Goal: Information Seeking & Learning: Learn about a topic

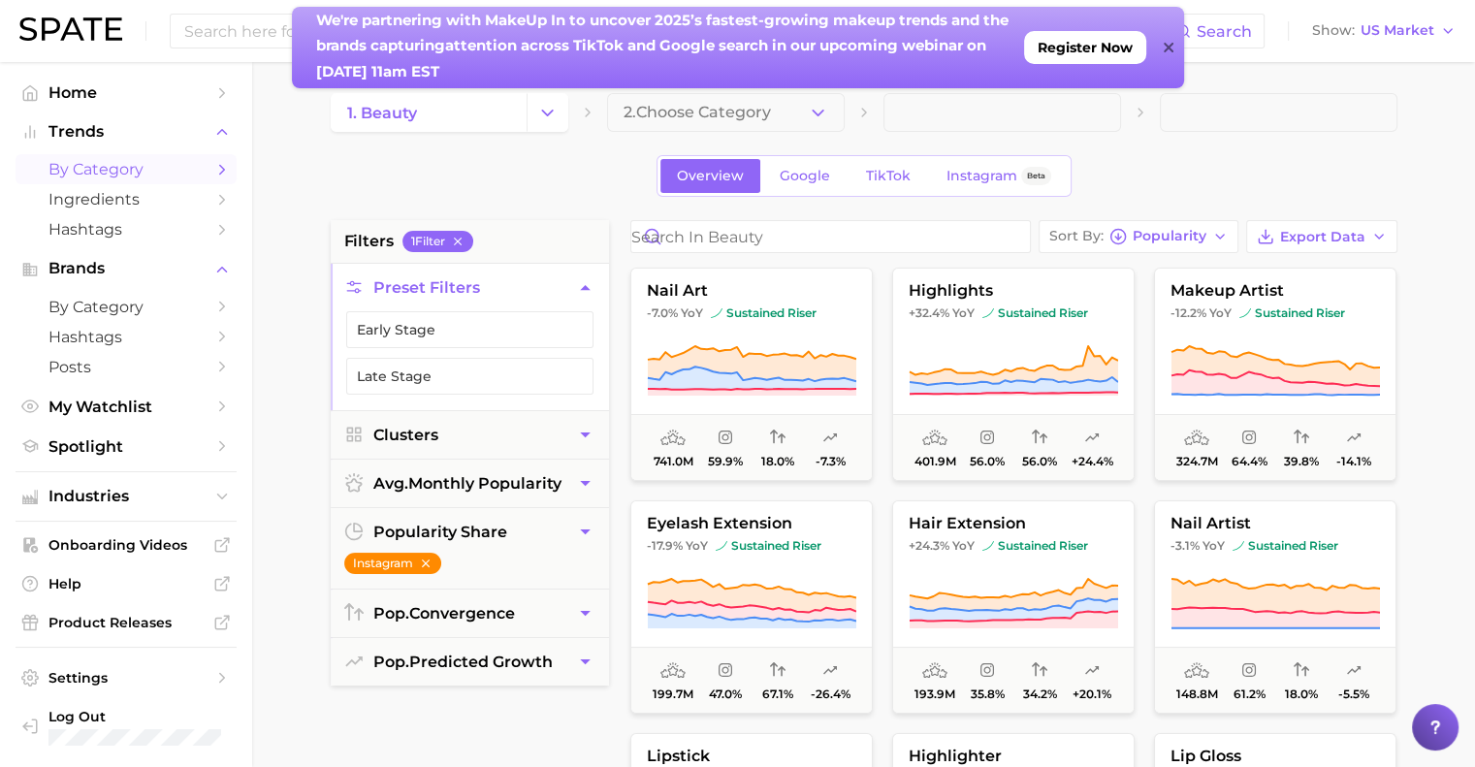
scroll to position [17, 0]
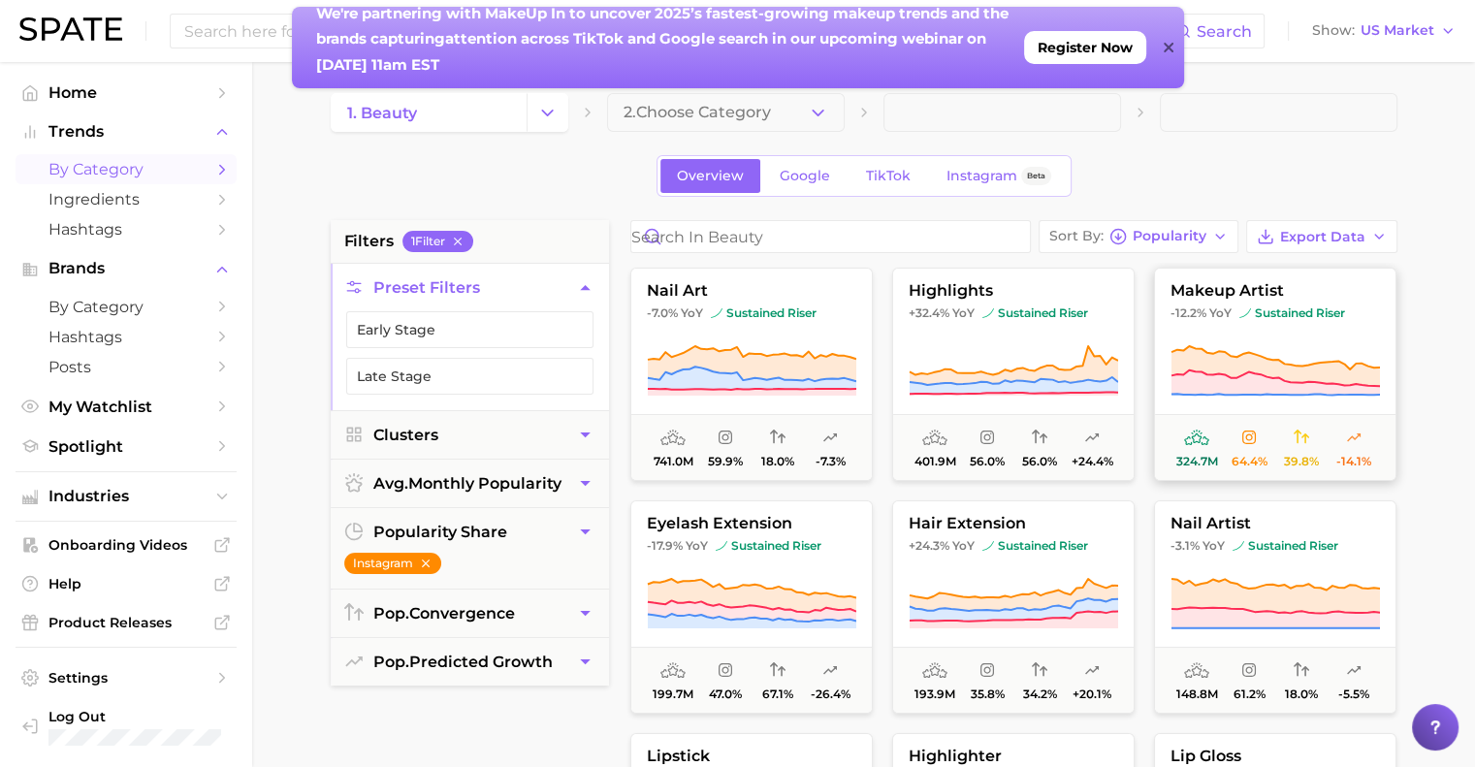
click at [1168, 48] on icon at bounding box center [1168, 48] width 10 height 10
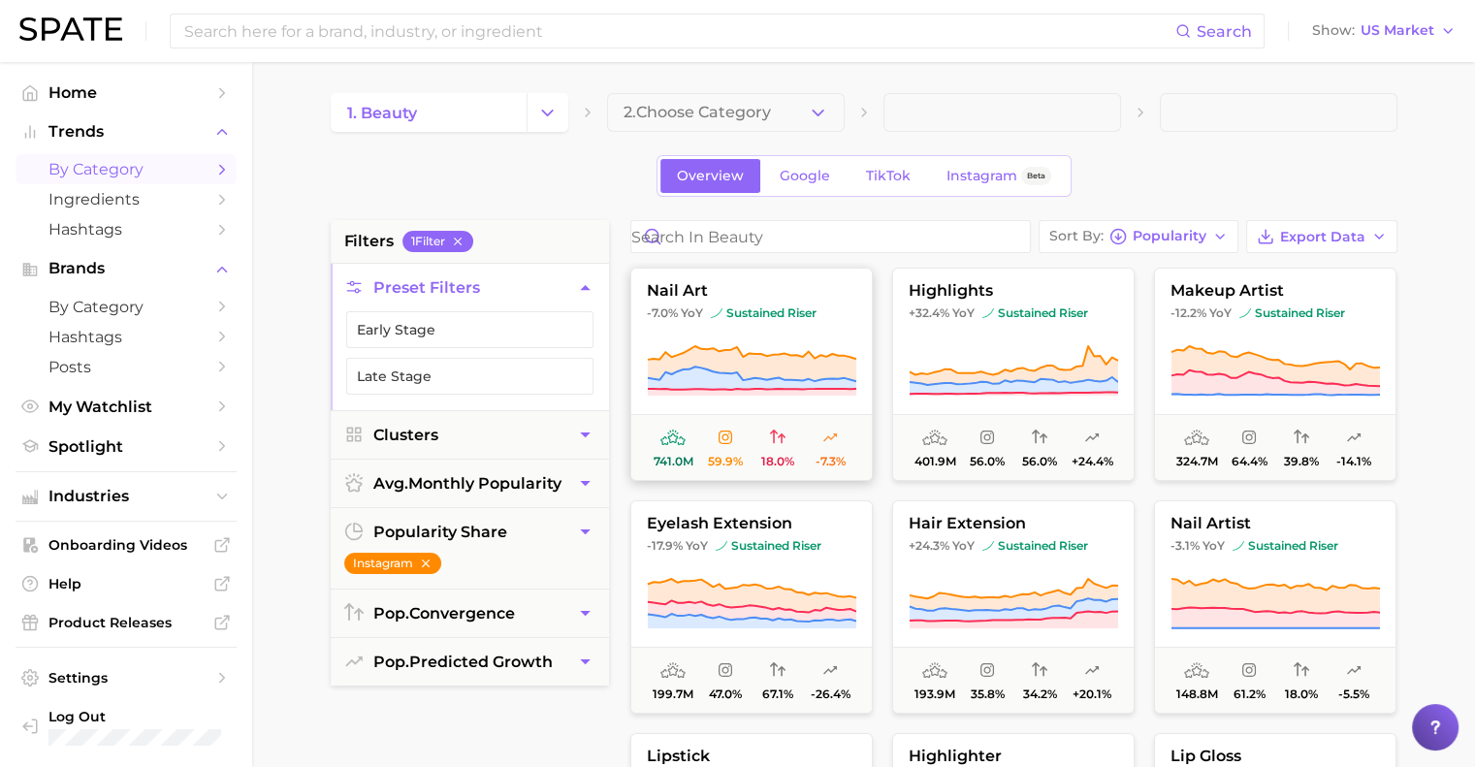
click at [829, 354] on icon at bounding box center [751, 353] width 208 height 14
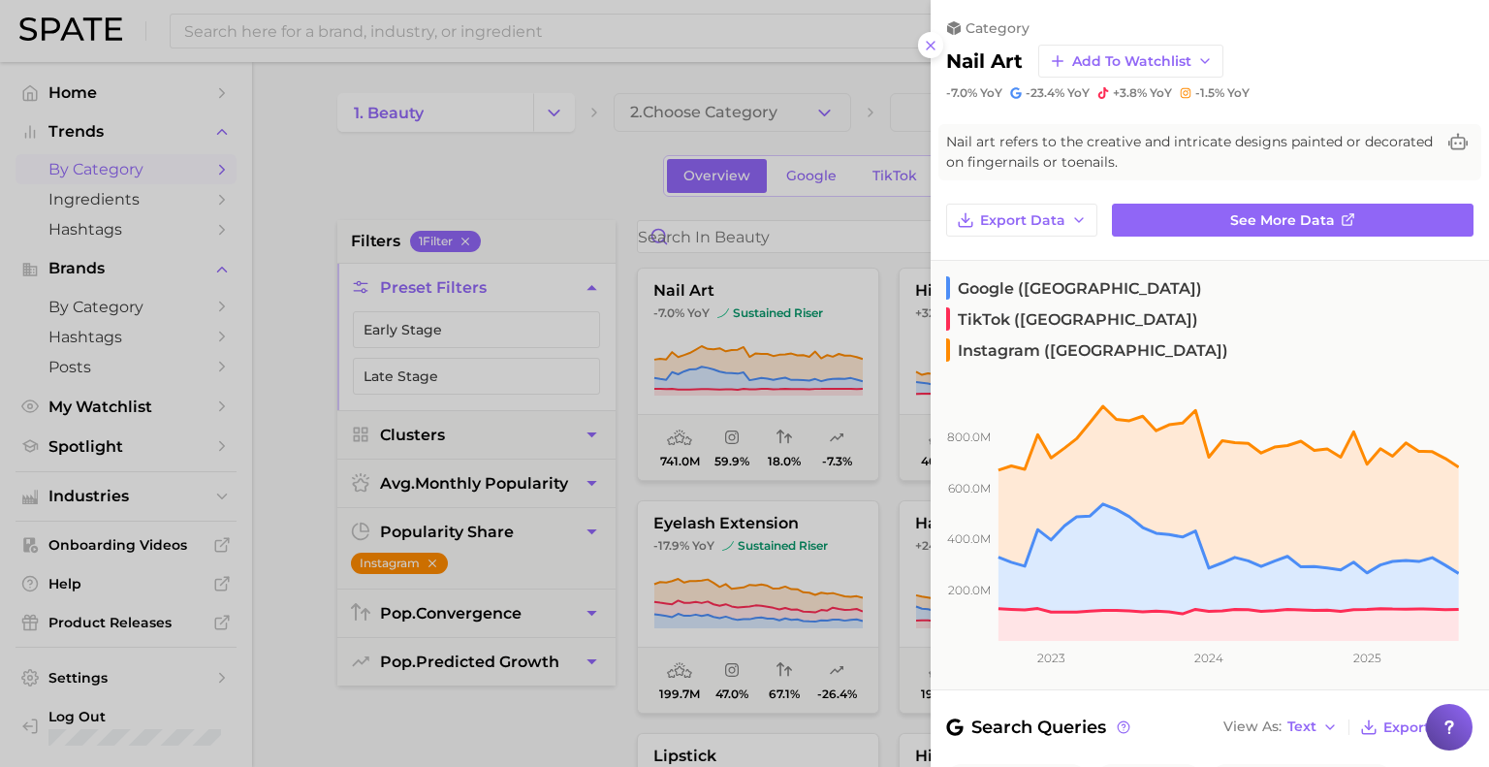
click at [301, 581] on div at bounding box center [744, 383] width 1489 height 767
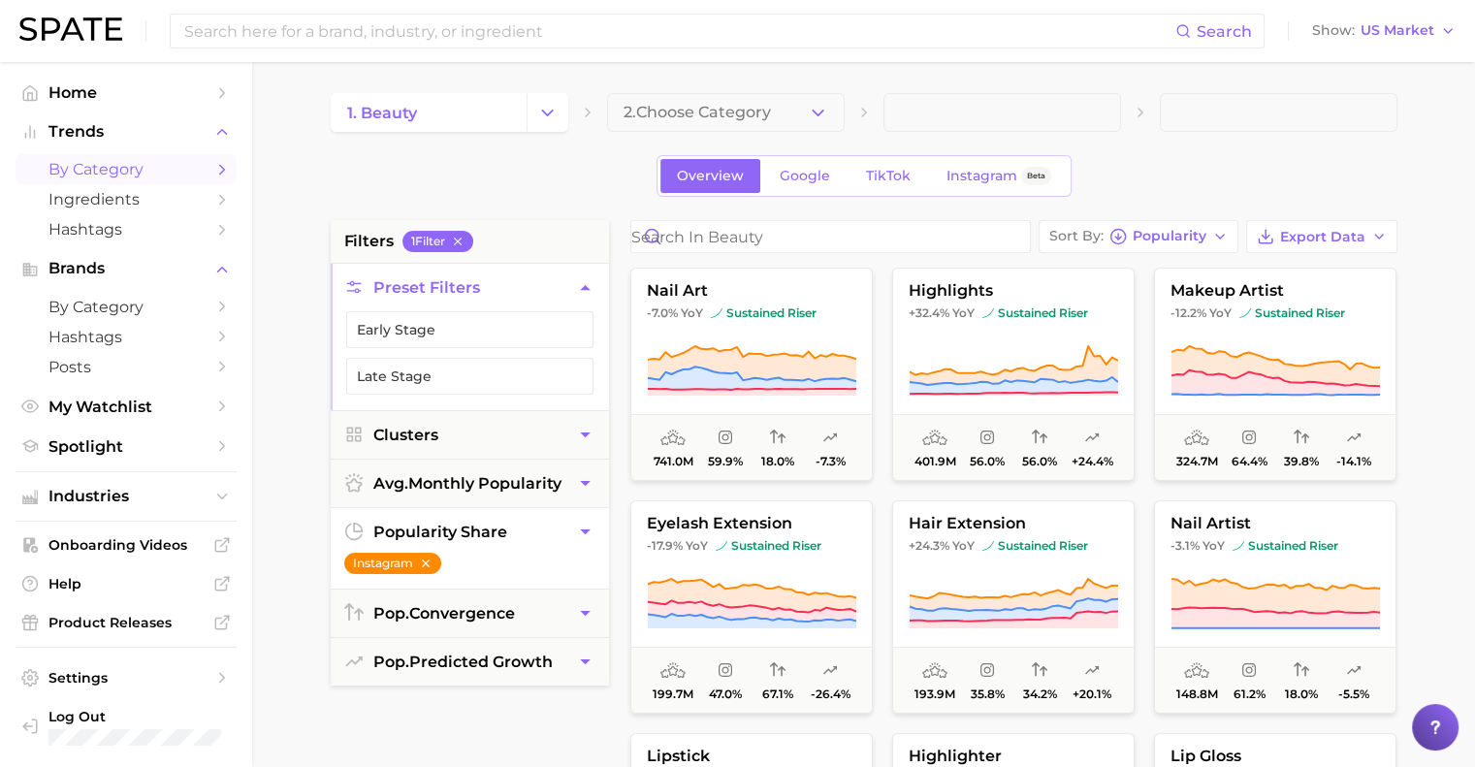
click at [429, 563] on icon "button" at bounding box center [426, 563] width 14 height 14
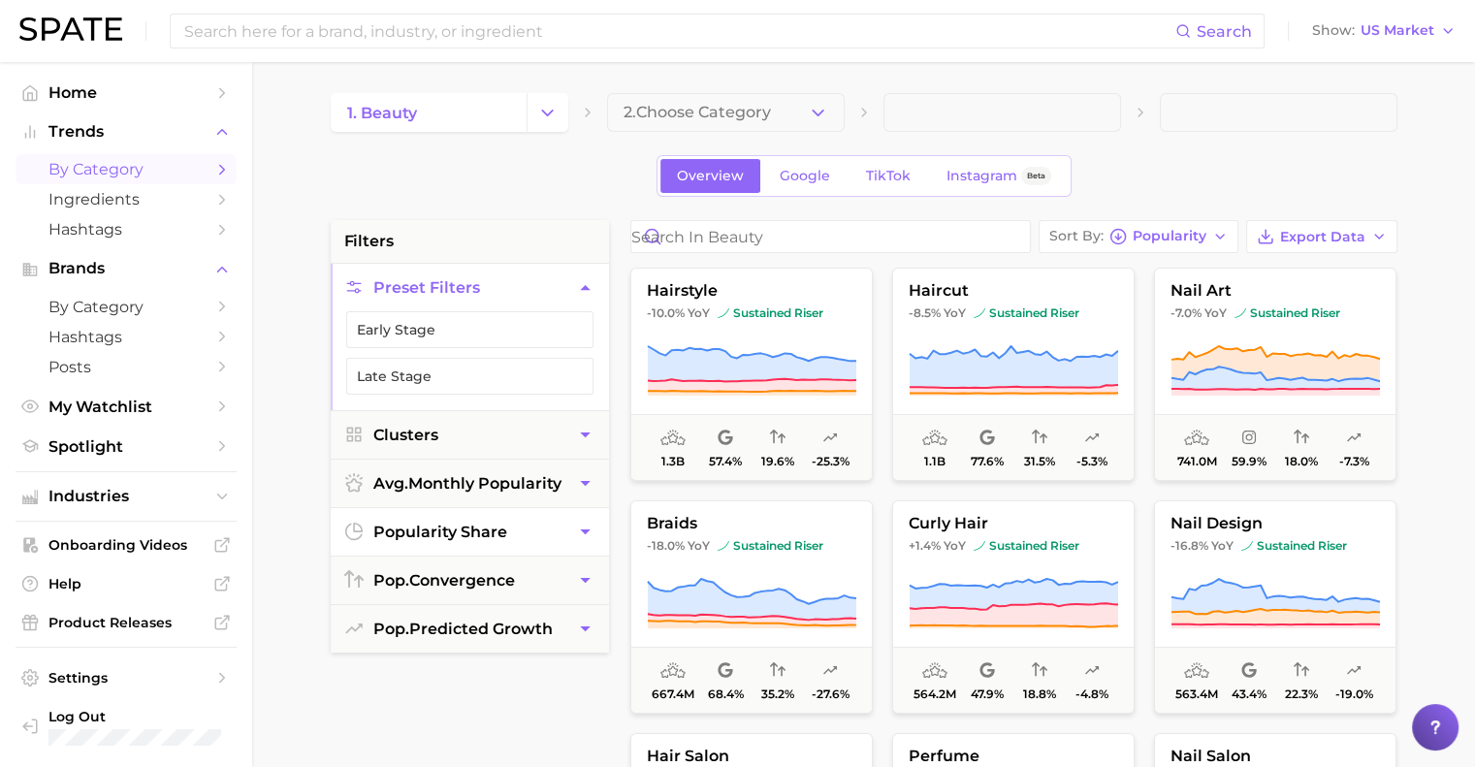
click at [584, 532] on icon "button" at bounding box center [585, 532] width 20 height 20
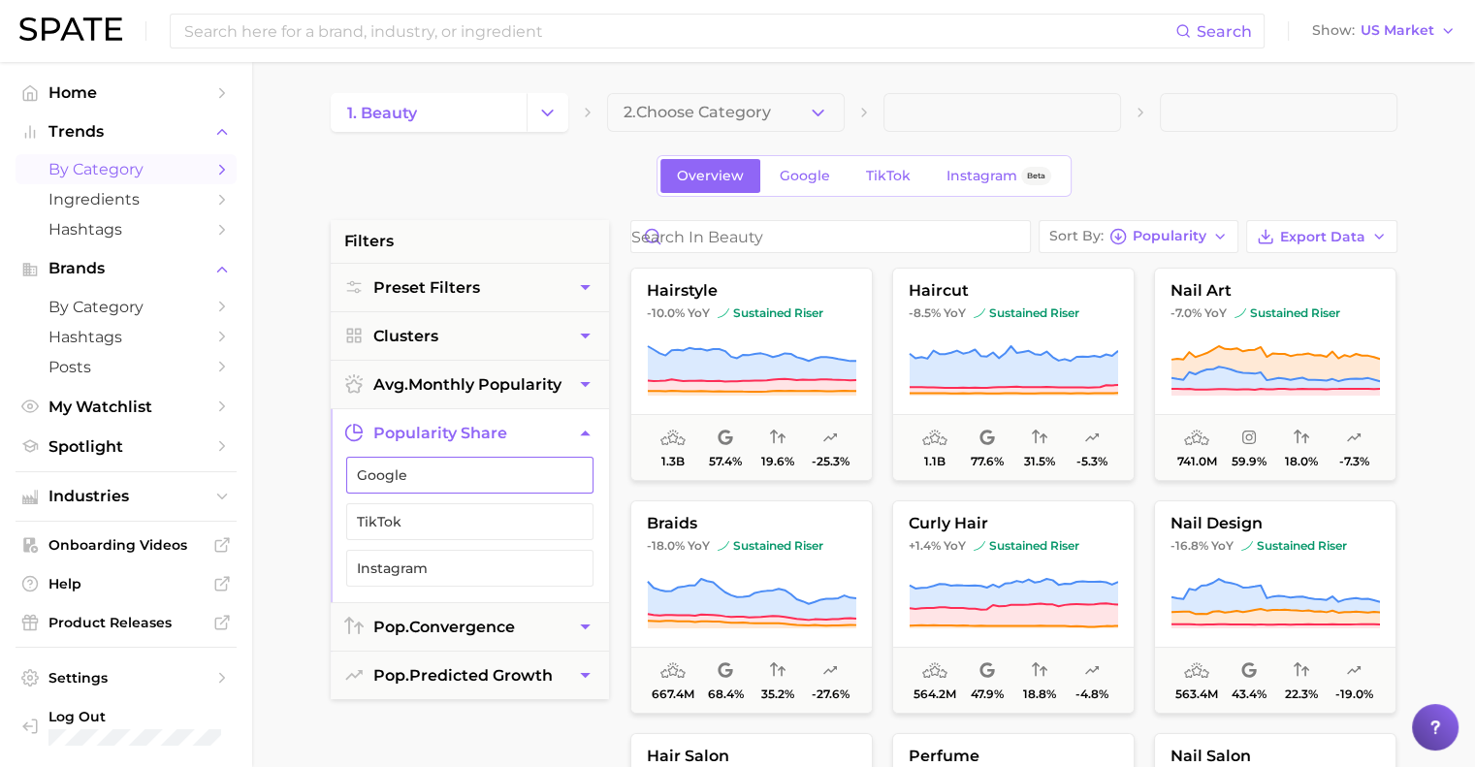
click at [571, 467] on icon "button" at bounding box center [575, 475] width 16 height 16
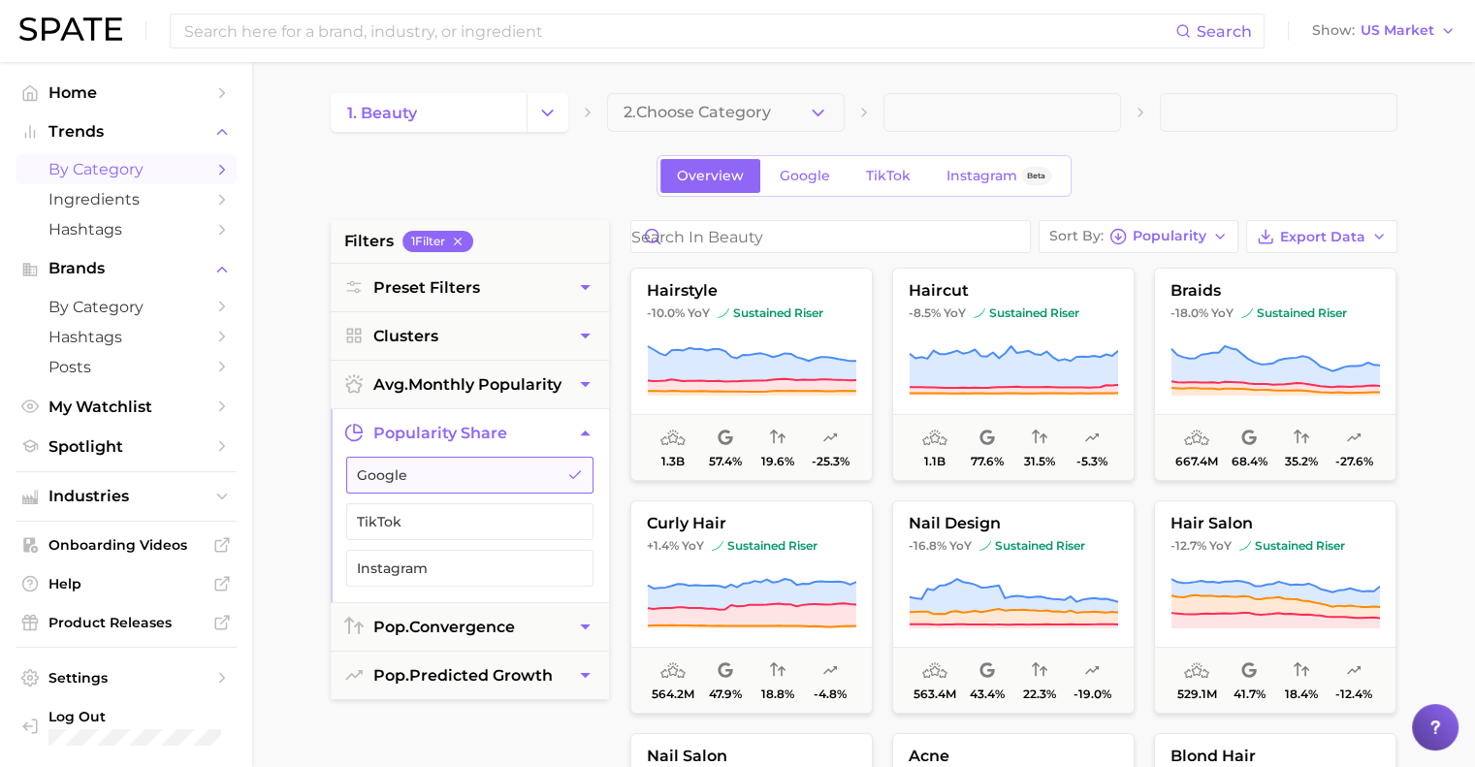
click at [526, 482] on button "Google" at bounding box center [469, 475] width 247 height 37
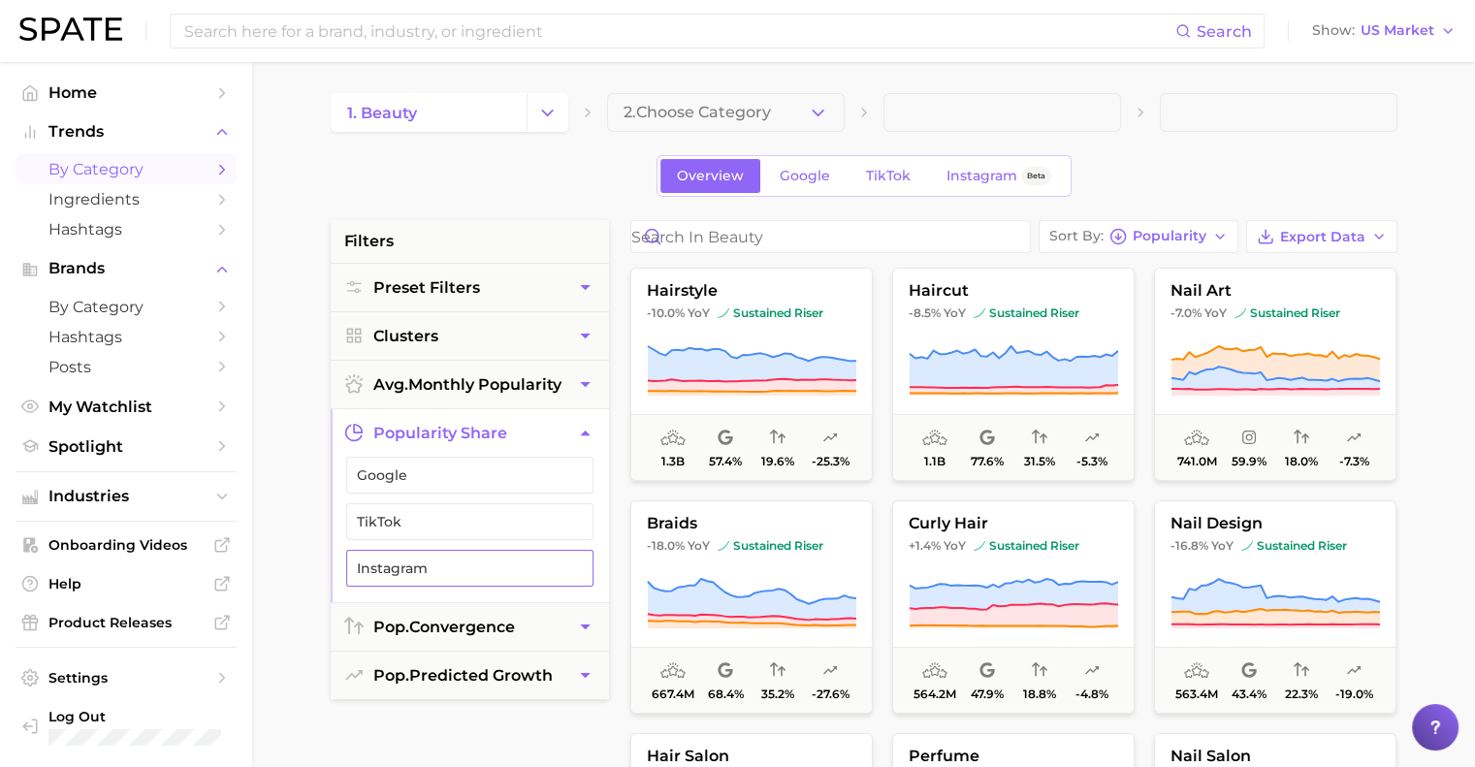
click at [523, 561] on span "Instagram" at bounding box center [454, 568] width 195 height 16
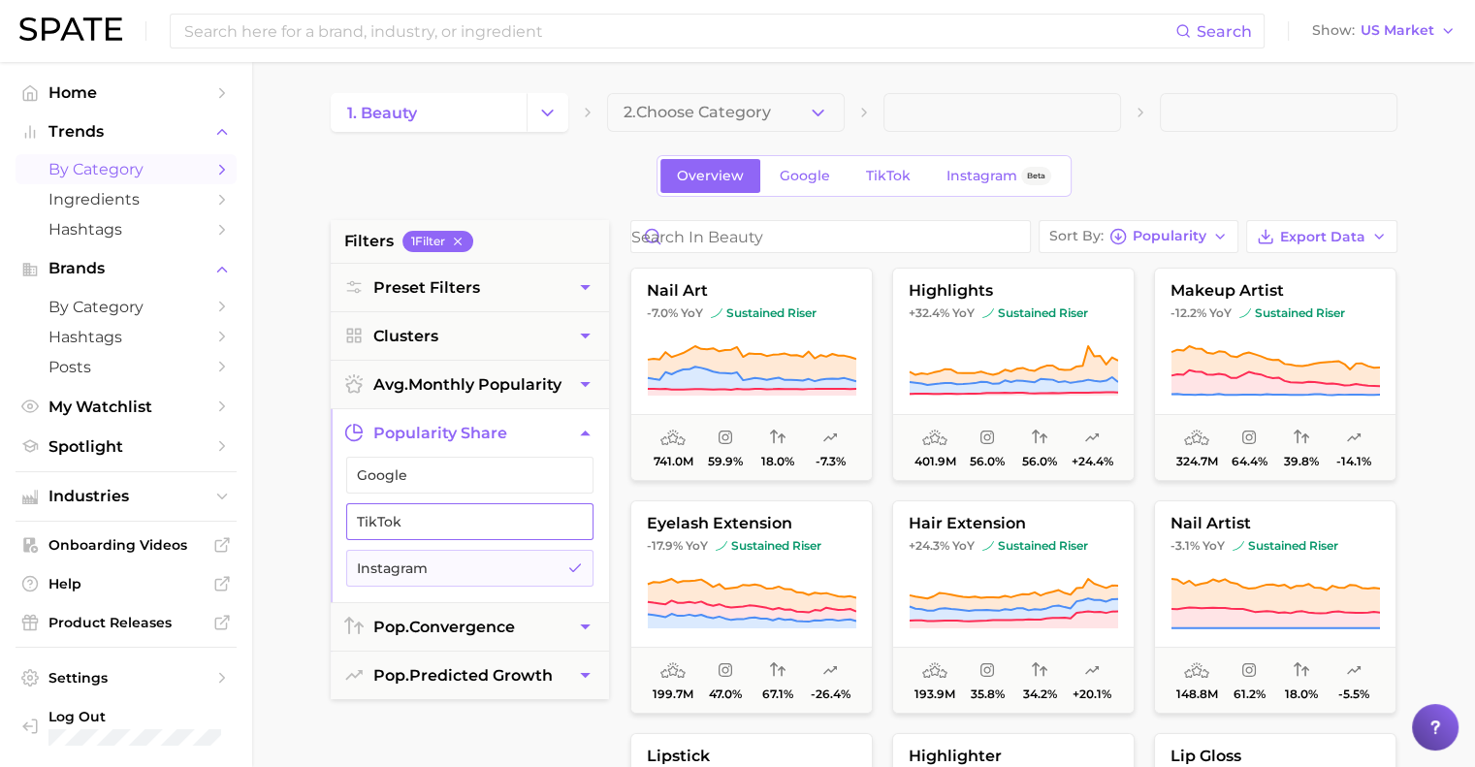
click at [507, 524] on span "TikTok" at bounding box center [454, 522] width 195 height 16
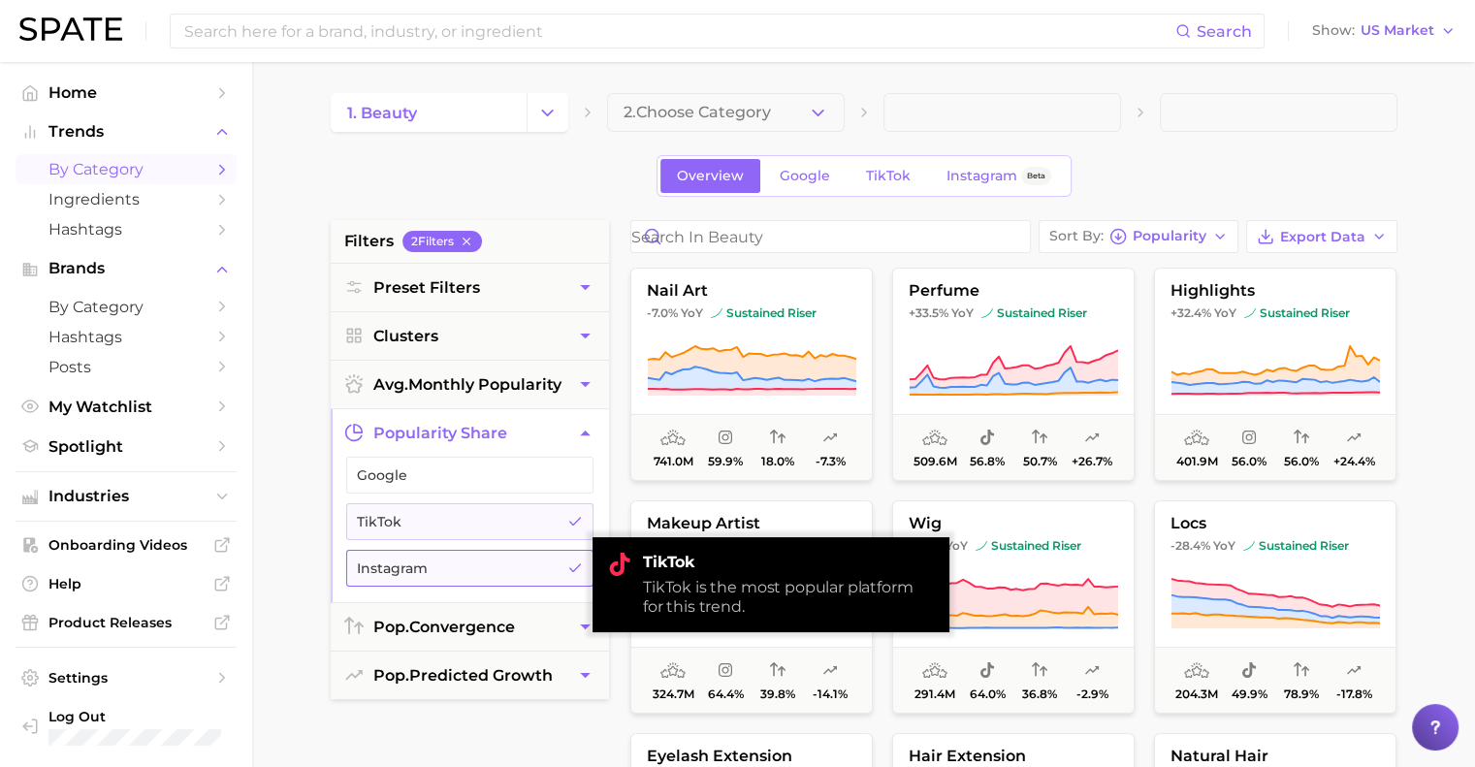
click at [512, 567] on span "Instagram" at bounding box center [454, 568] width 195 height 16
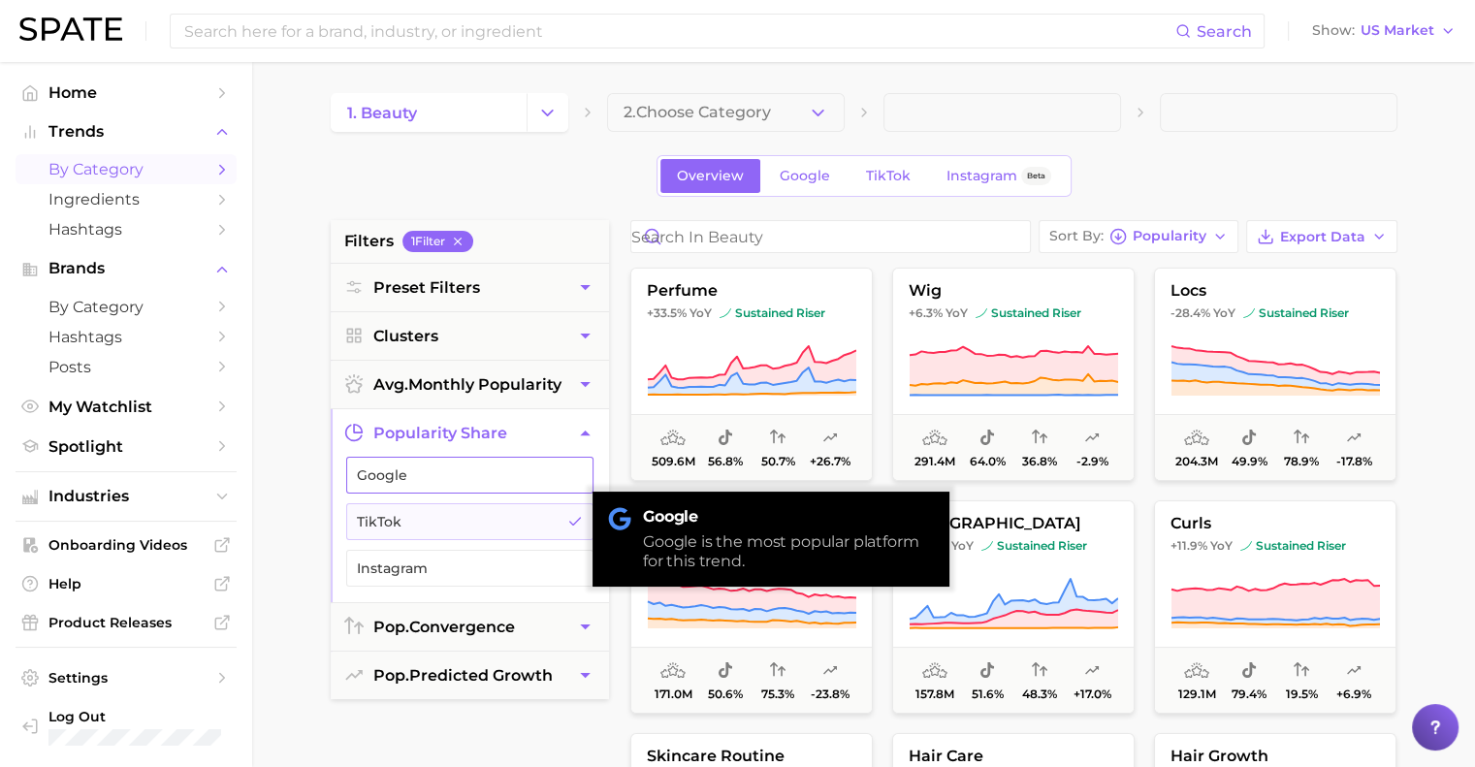
click at [487, 482] on button "Google" at bounding box center [469, 475] width 247 height 37
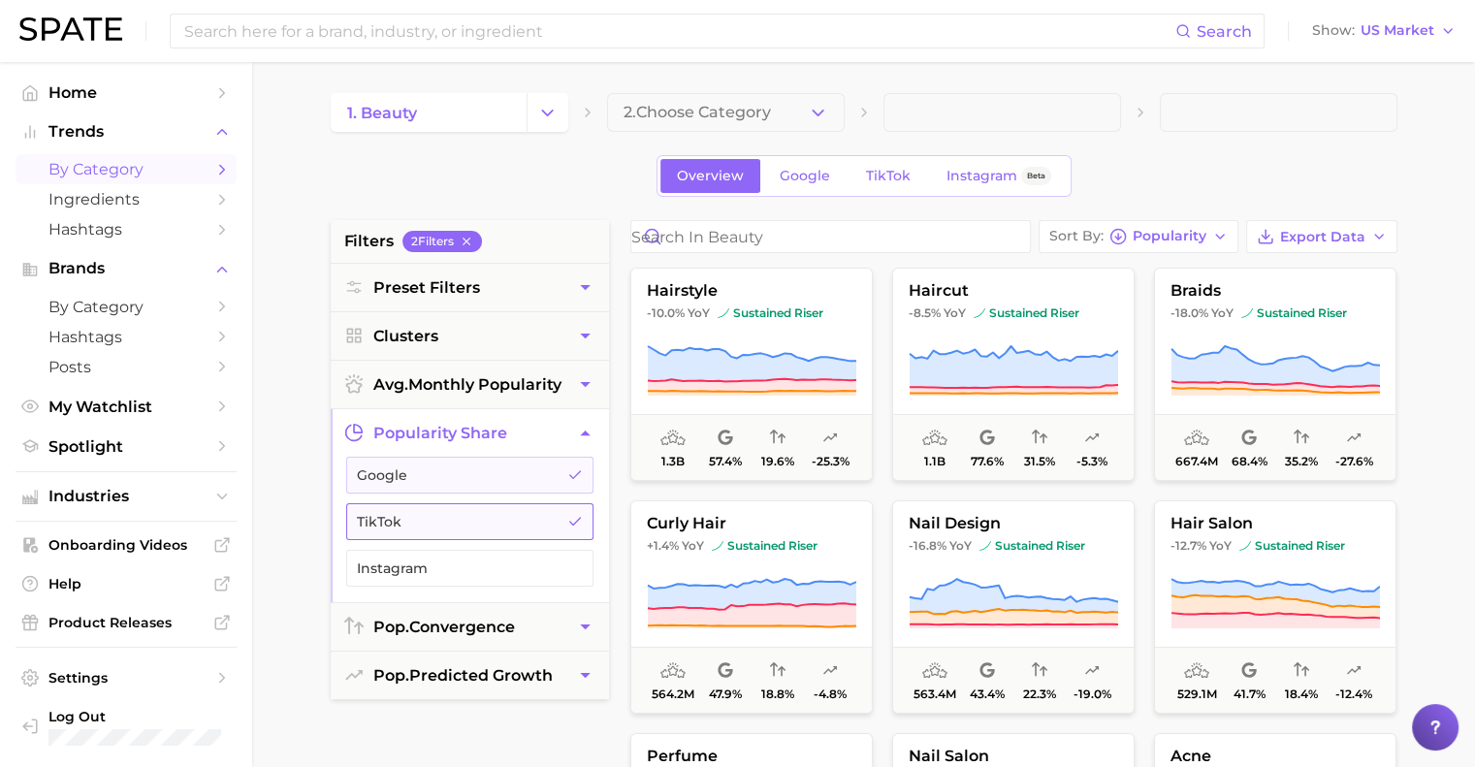
click at [492, 525] on span "TikTok" at bounding box center [454, 522] width 195 height 16
click at [461, 467] on span "Google" at bounding box center [454, 475] width 195 height 16
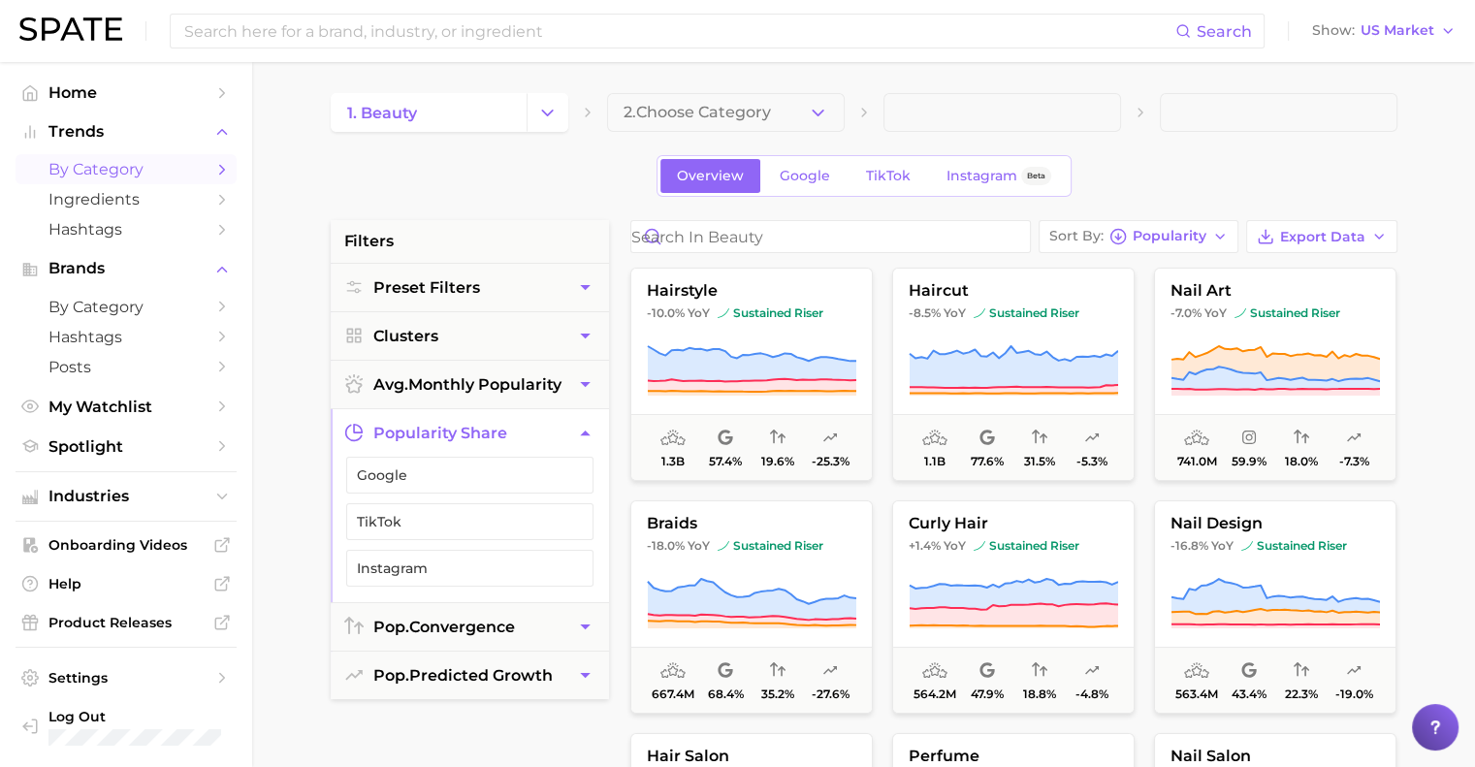
click at [576, 436] on icon "button" at bounding box center [585, 433] width 20 height 20
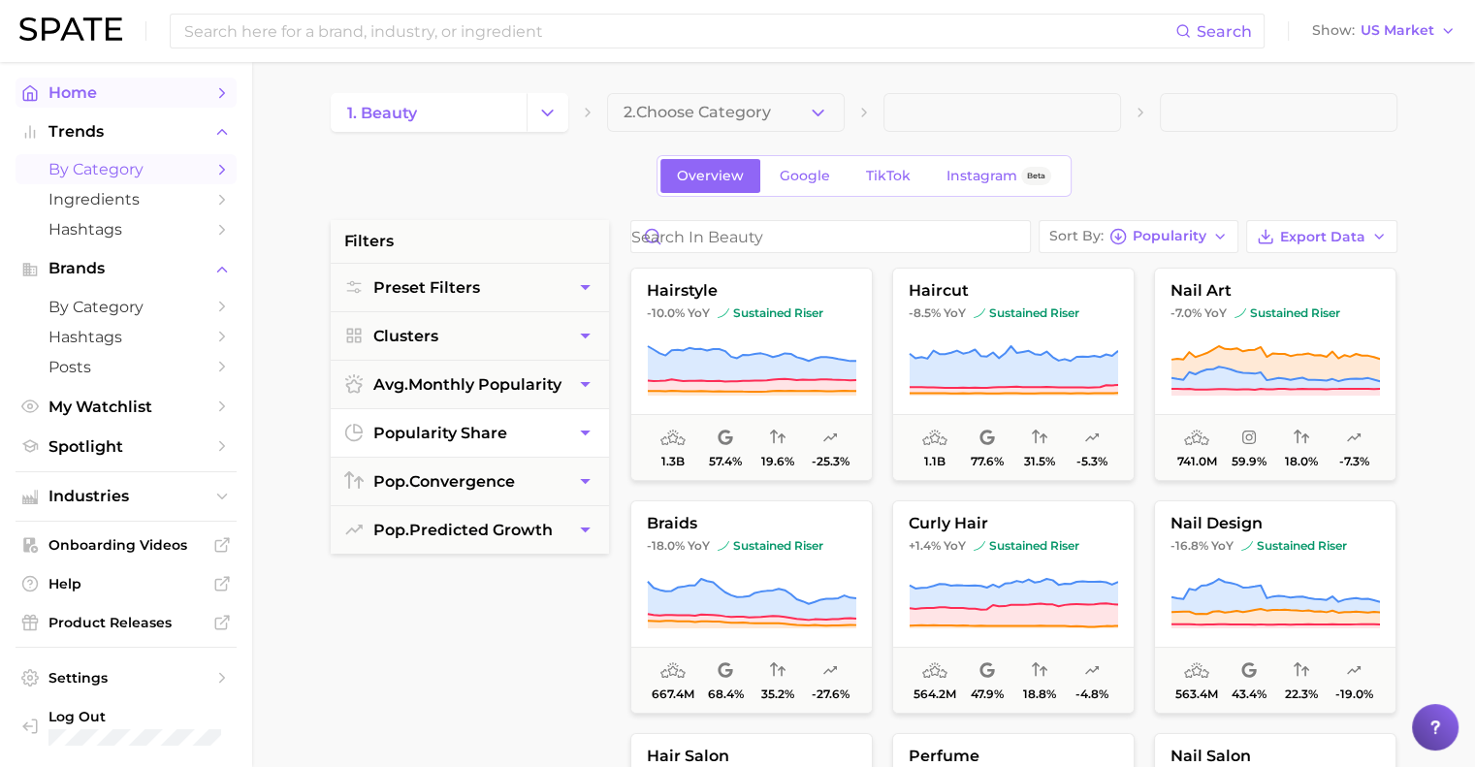
click at [109, 100] on span "Home" at bounding box center [125, 92] width 155 height 18
